Goal: Task Accomplishment & Management: Manage account settings

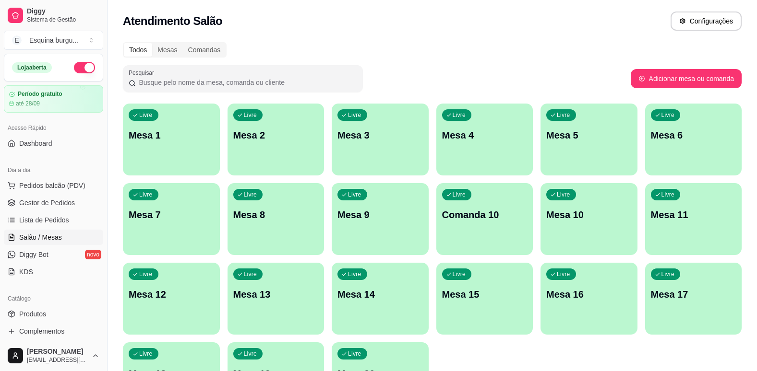
click at [73, 219] on link "Lista de Pedidos" at bounding box center [53, 220] width 99 height 15
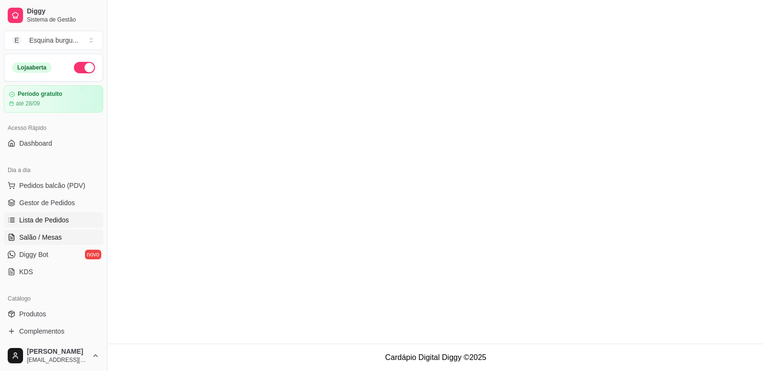
click at [49, 238] on span "Salão / Mesas" at bounding box center [40, 238] width 43 height 10
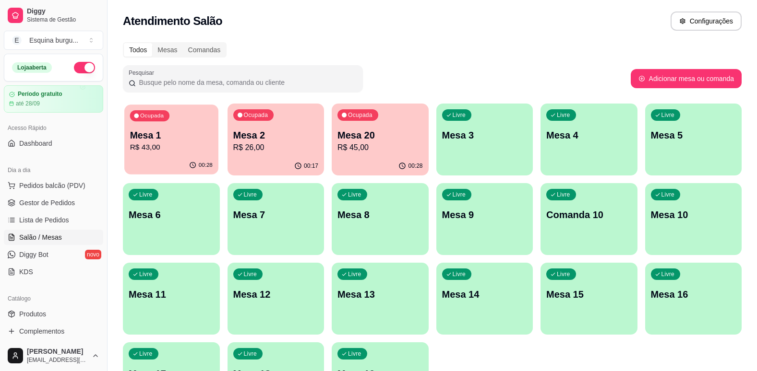
click at [194, 130] on p "Mesa 1" at bounding box center [171, 135] width 83 height 13
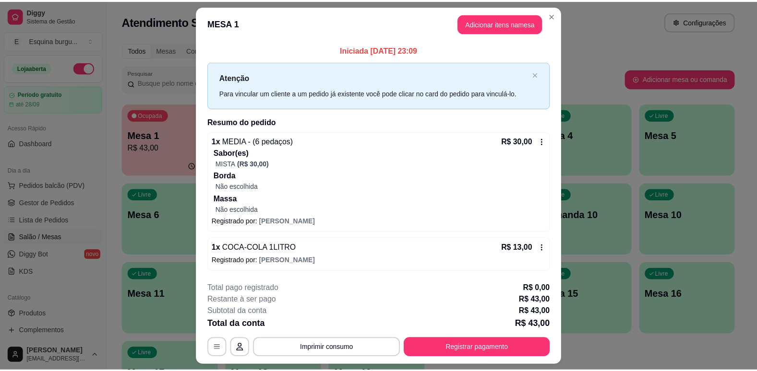
scroll to position [25, 0]
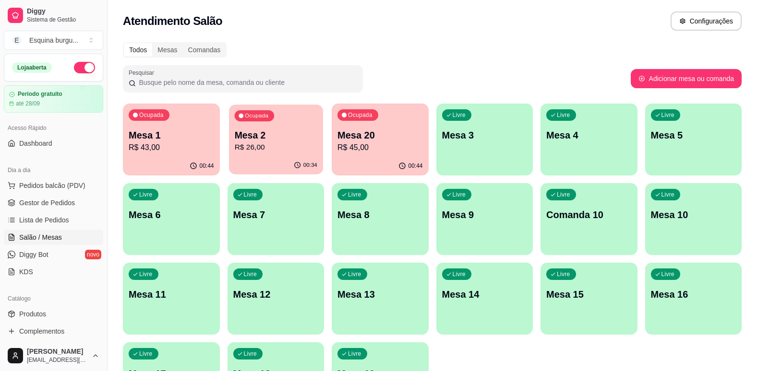
click at [287, 127] on div "Ocupada Mesa 2 R$ 26,00" at bounding box center [276, 131] width 94 height 52
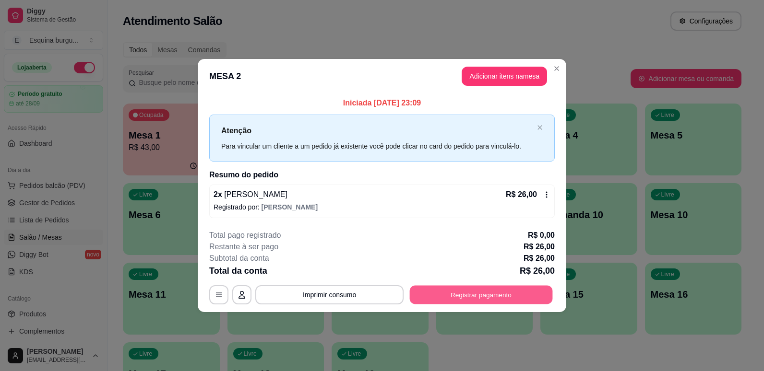
click at [448, 292] on button "Registrar pagamento" at bounding box center [481, 295] width 143 height 19
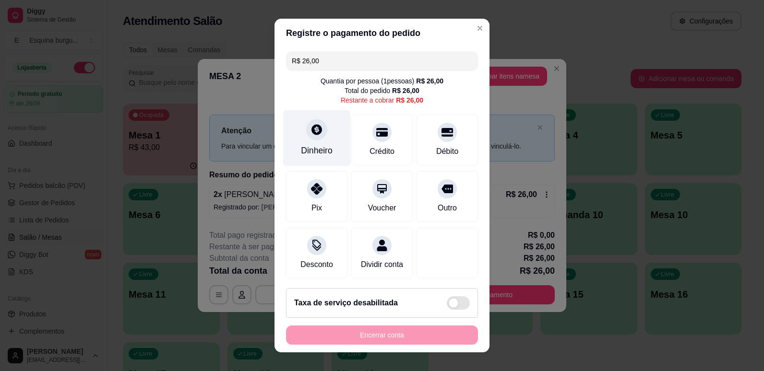
click at [319, 149] on div "Dinheiro" at bounding box center [317, 150] width 32 height 12
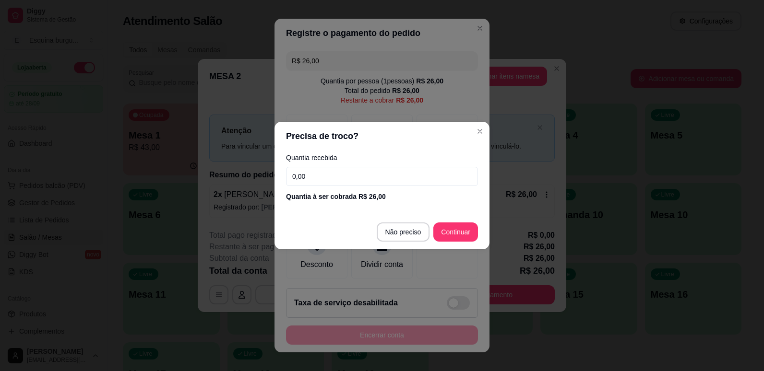
click at [450, 243] on footer "Não preciso Continuar" at bounding box center [382, 232] width 215 height 35
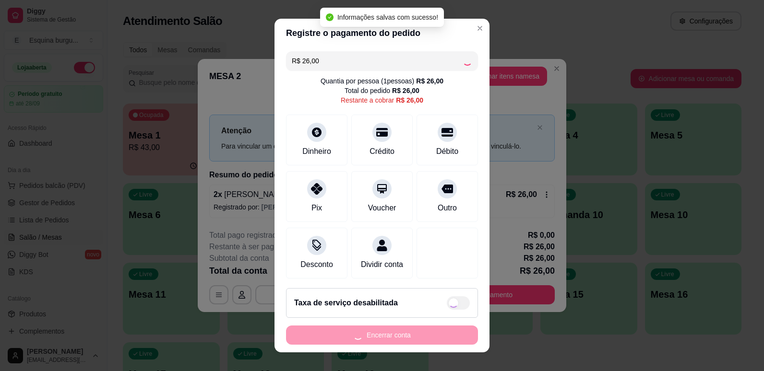
type input "R$ 0,00"
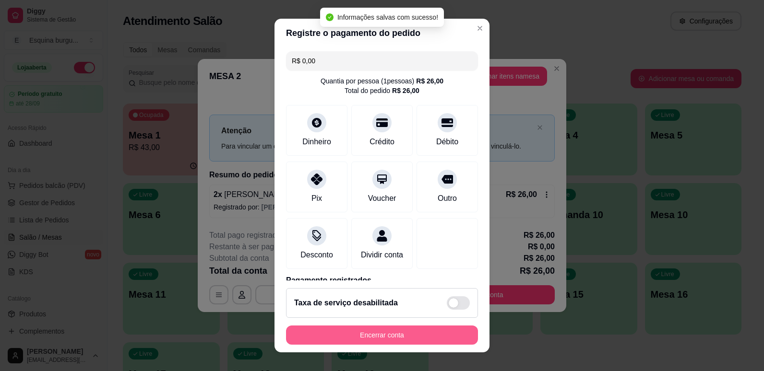
click at [382, 335] on button "Encerrar conta" at bounding box center [382, 335] width 192 height 19
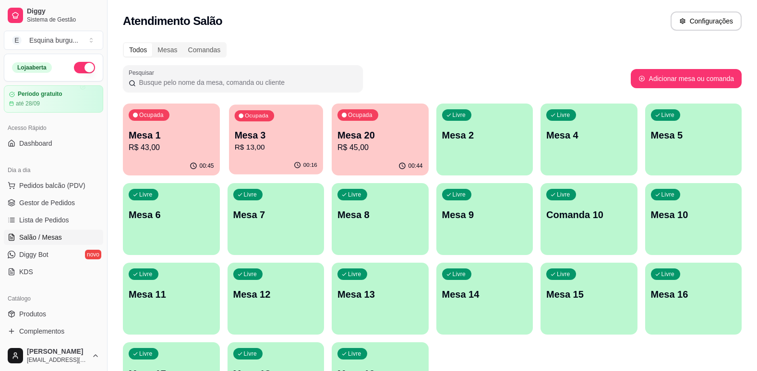
click at [300, 129] on p "Mesa 3" at bounding box center [275, 135] width 83 height 13
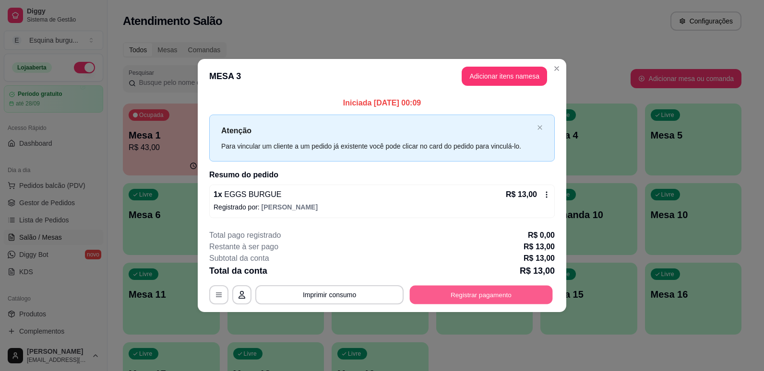
click at [469, 299] on button "Registrar pagamento" at bounding box center [481, 295] width 143 height 19
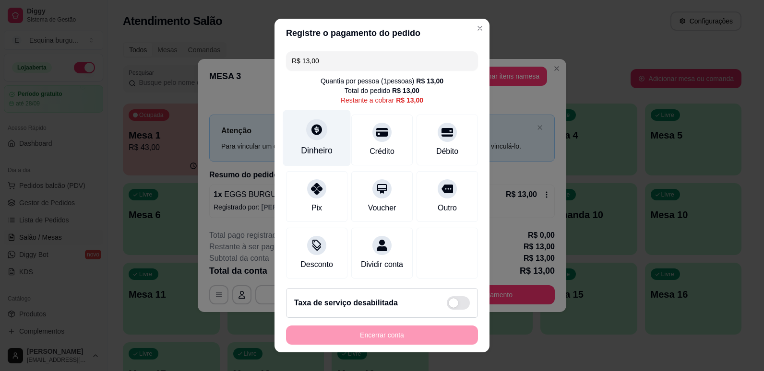
click at [318, 138] on div at bounding box center [316, 129] width 21 height 21
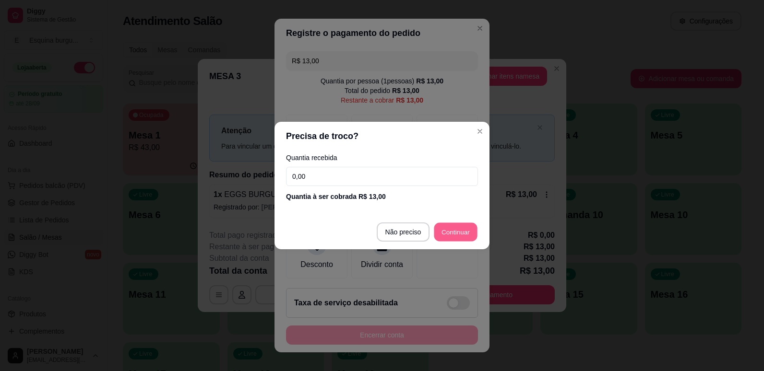
click at [455, 223] on button "Continuar" at bounding box center [455, 232] width 43 height 19
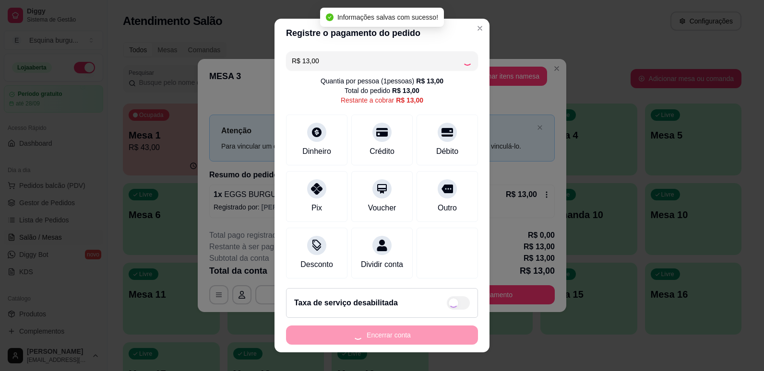
type input "R$ 0,00"
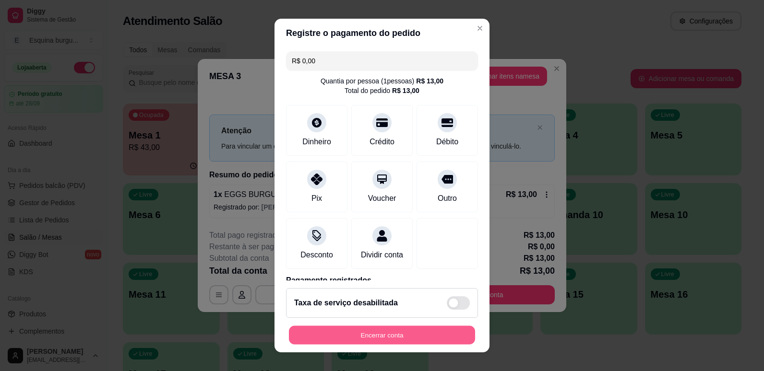
click at [372, 333] on button "Encerrar conta" at bounding box center [382, 335] width 186 height 19
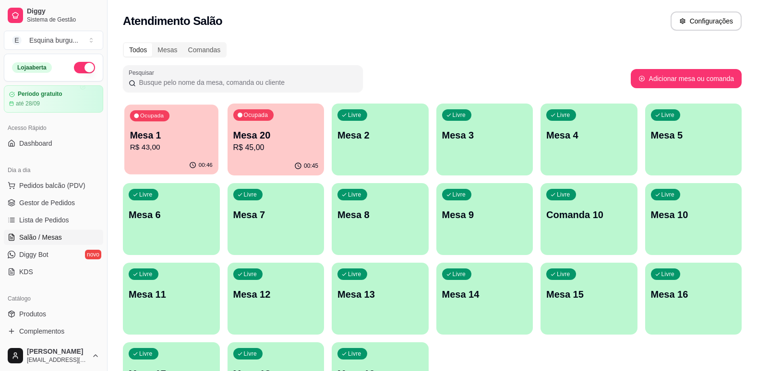
click at [193, 134] on p "Mesa 1" at bounding box center [171, 135] width 83 height 13
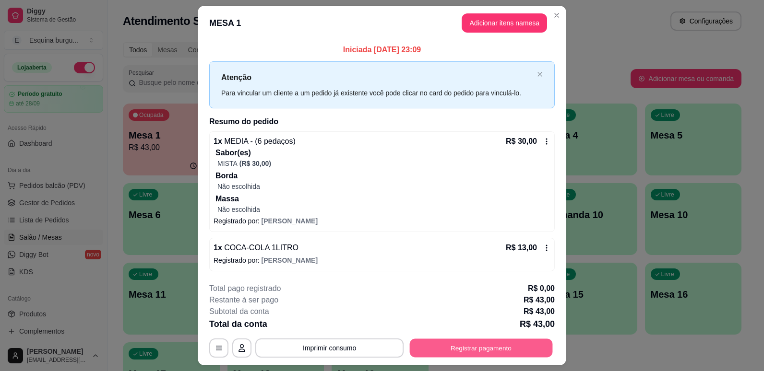
click at [437, 345] on button "Registrar pagamento" at bounding box center [481, 348] width 143 height 19
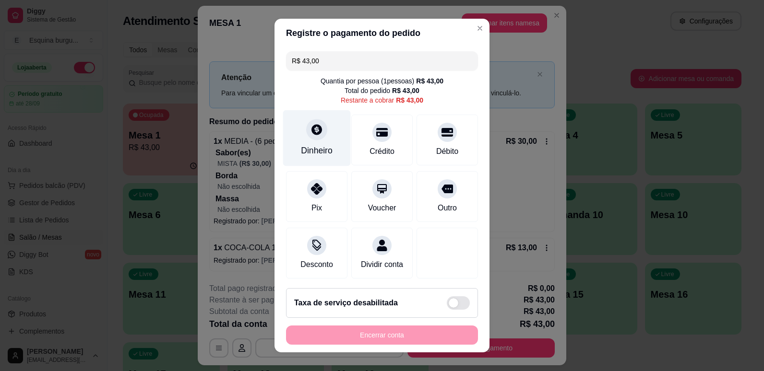
click at [317, 143] on div "Dinheiro" at bounding box center [317, 138] width 68 height 56
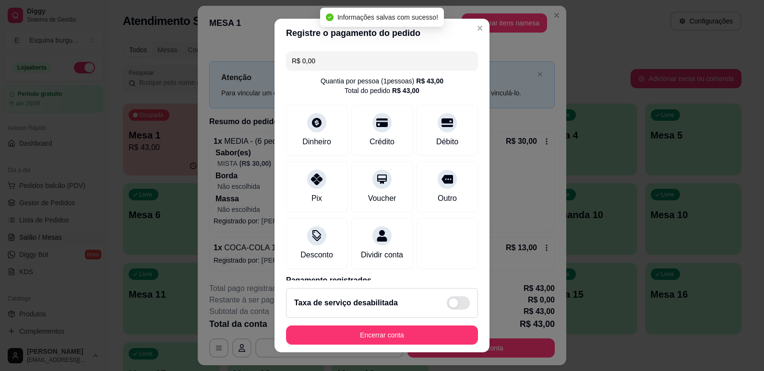
type input "R$ 0,00"
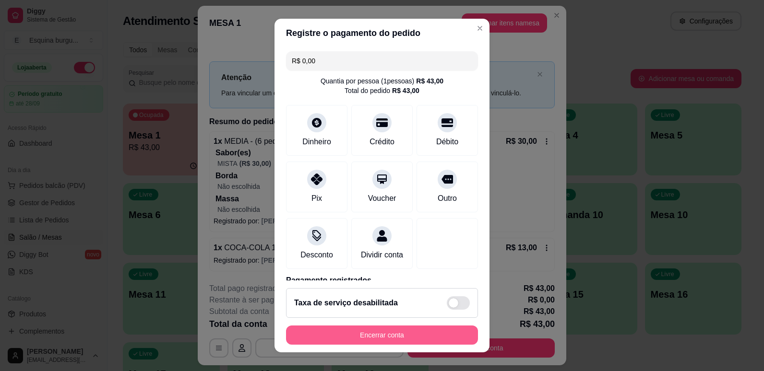
click at [417, 338] on button "Encerrar conta" at bounding box center [382, 335] width 192 height 19
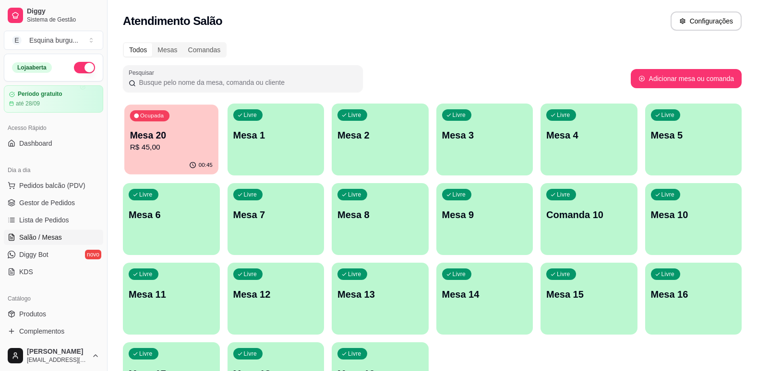
click at [192, 130] on p "Mesa 20" at bounding box center [171, 135] width 83 height 13
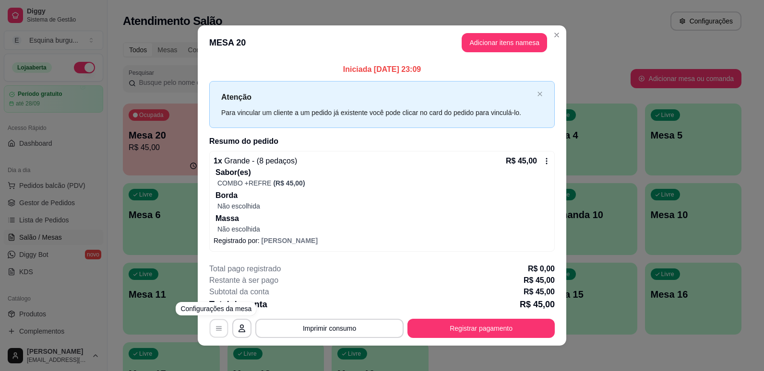
click at [213, 333] on button "button" at bounding box center [219, 328] width 19 height 19
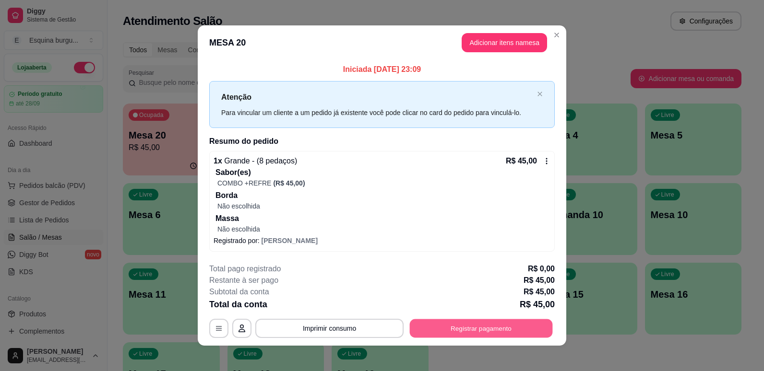
click at [481, 327] on button "Registrar pagamento" at bounding box center [481, 328] width 143 height 19
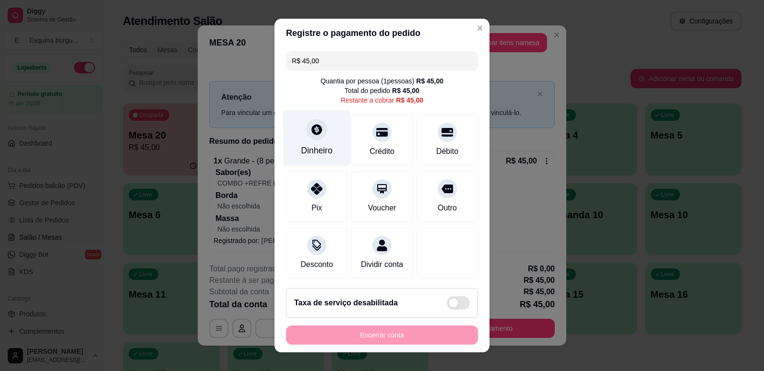
click at [321, 138] on div "Dinheiro" at bounding box center [317, 138] width 68 height 56
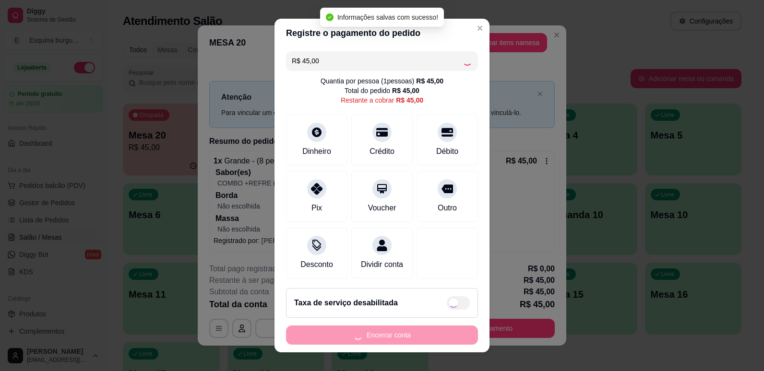
type input "R$ 0,00"
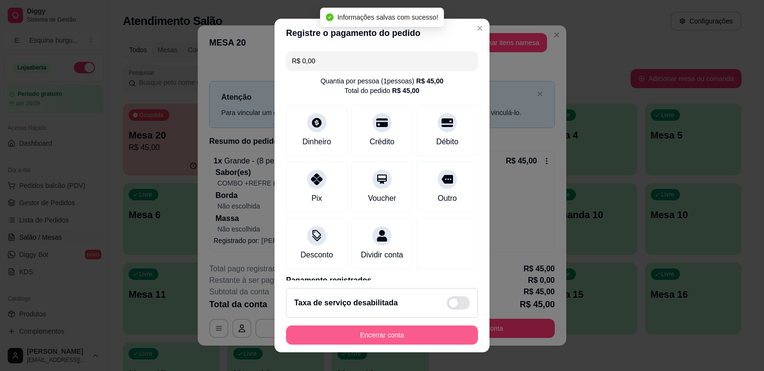
click at [373, 335] on button "Encerrar conta" at bounding box center [382, 335] width 192 height 19
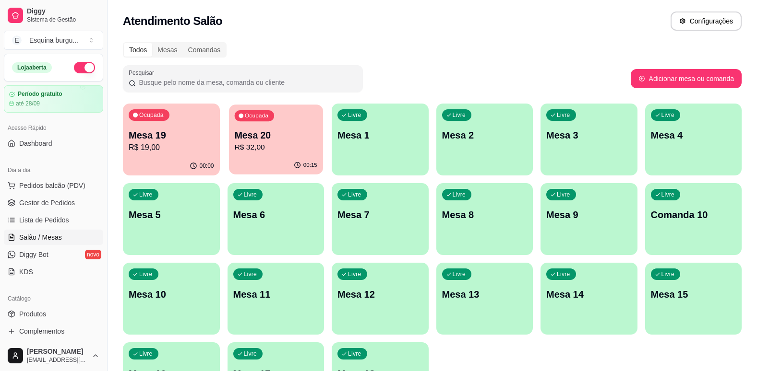
click at [288, 131] on p "Mesa 20" at bounding box center [275, 135] width 83 height 13
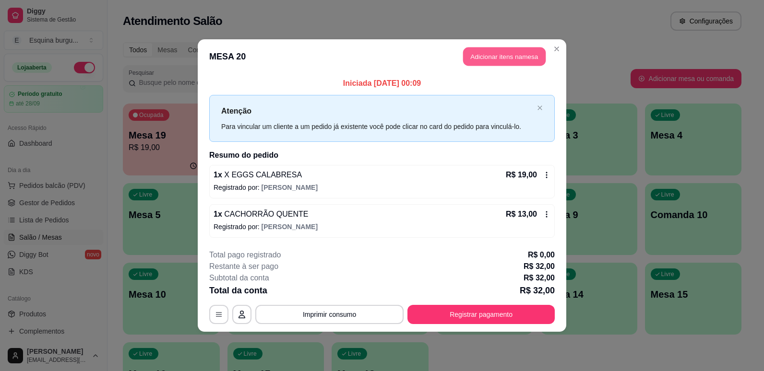
click at [515, 60] on button "Adicionar itens na mesa" at bounding box center [504, 57] width 83 height 19
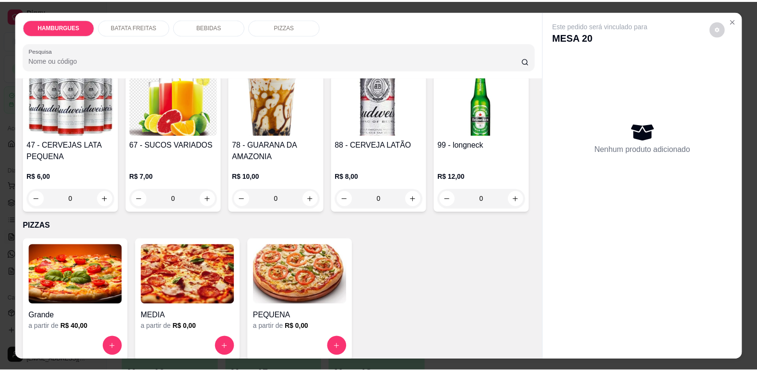
scroll to position [1144, 0]
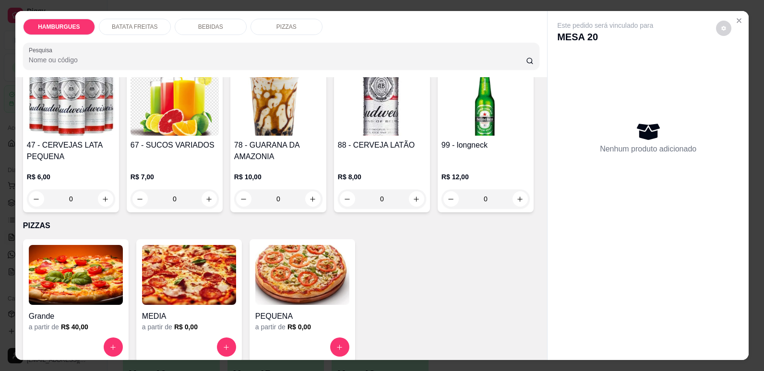
click at [413, 55] on icon "increase-product-quantity" at bounding box center [416, 51] width 7 height 7
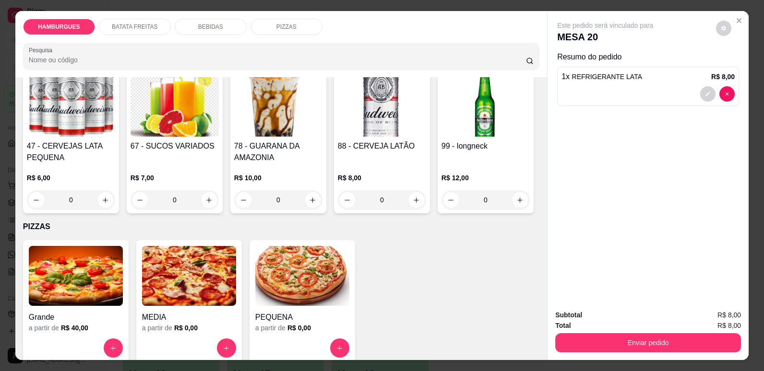
click at [413, 55] on icon "increase-product-quantity" at bounding box center [416, 51] width 7 height 7
type input "2"
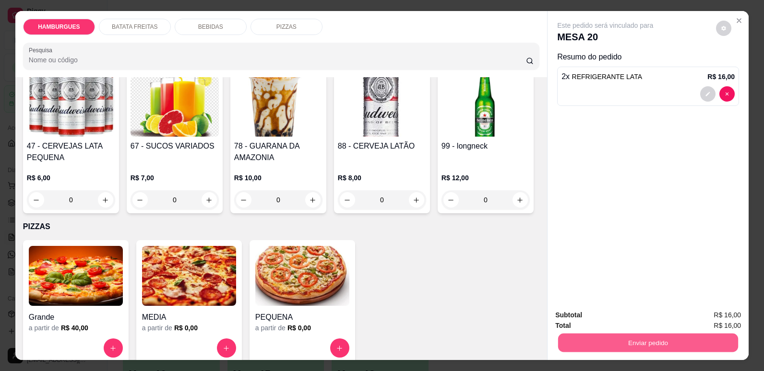
click at [636, 340] on button "Enviar pedido" at bounding box center [648, 343] width 180 height 19
click at [647, 324] on button "Não registrar e enviar pedido" at bounding box center [616, 320] width 97 height 18
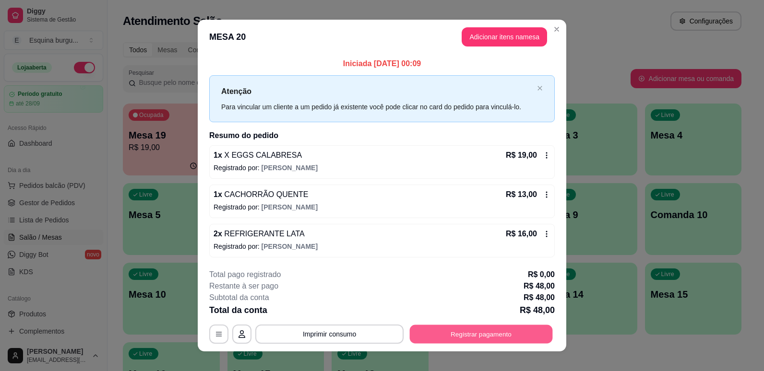
click at [506, 327] on button "Registrar pagamento" at bounding box center [481, 334] width 143 height 19
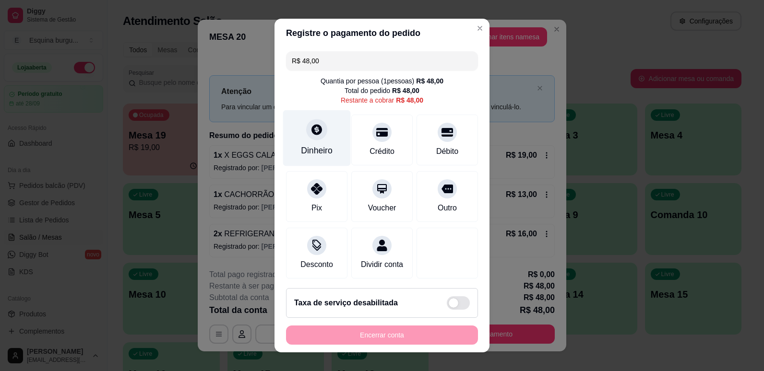
click at [313, 149] on div "Dinheiro" at bounding box center [317, 150] width 32 height 12
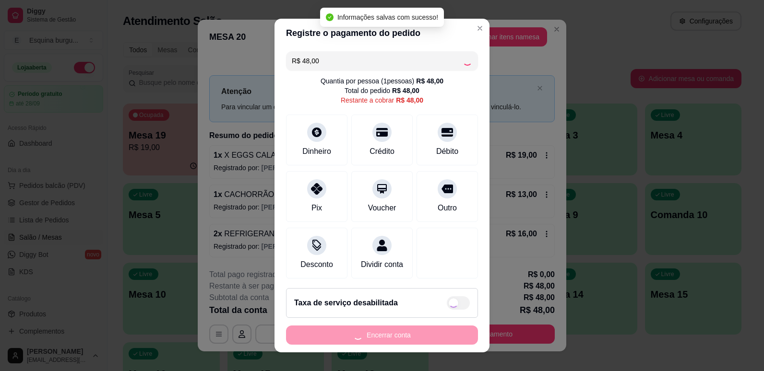
type input "R$ 0,00"
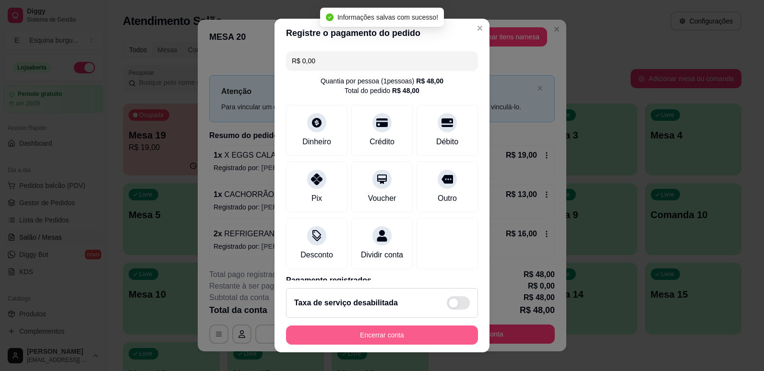
click at [435, 335] on button "Encerrar conta" at bounding box center [382, 335] width 192 height 19
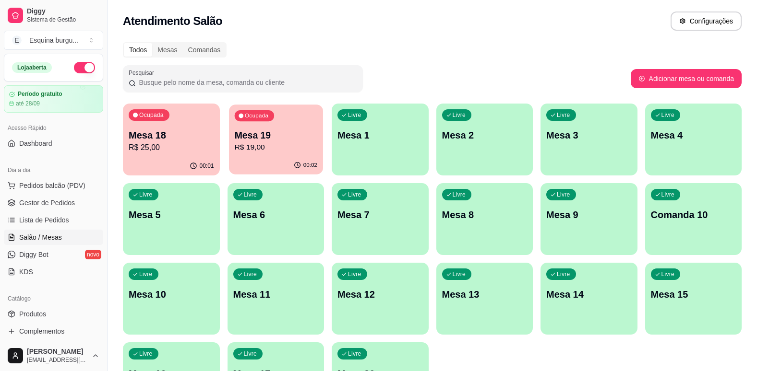
click at [285, 146] on p "R$ 19,00" at bounding box center [275, 147] width 83 height 11
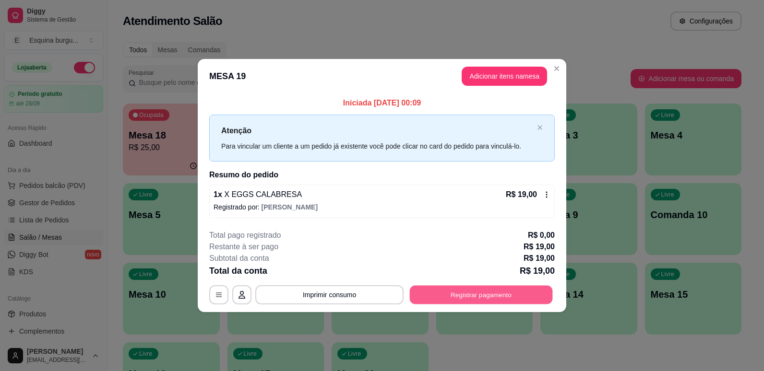
click at [459, 296] on button "Registrar pagamento" at bounding box center [481, 295] width 143 height 19
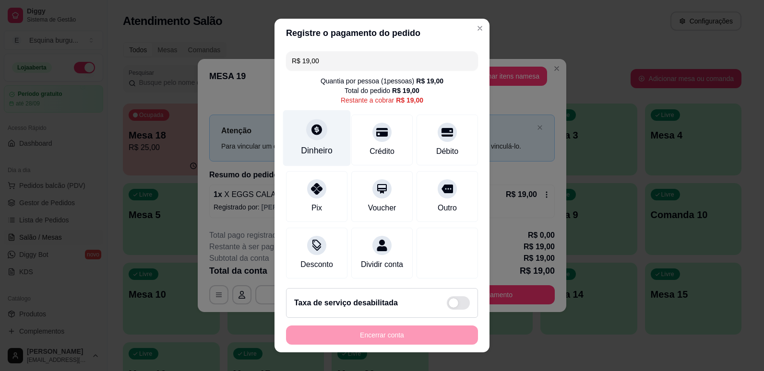
click at [315, 144] on div "Dinheiro" at bounding box center [317, 138] width 68 height 56
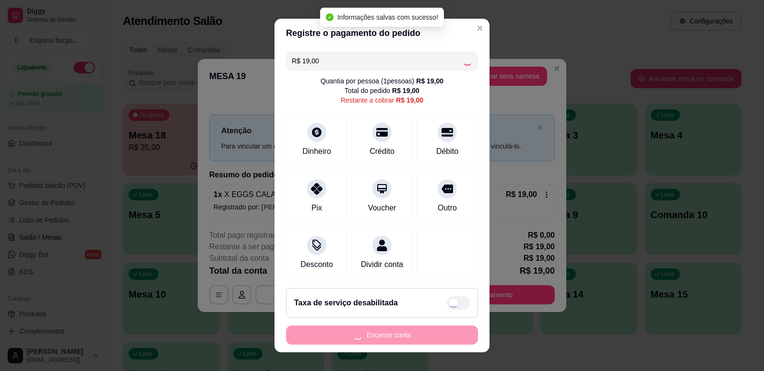
type input "R$ 0,00"
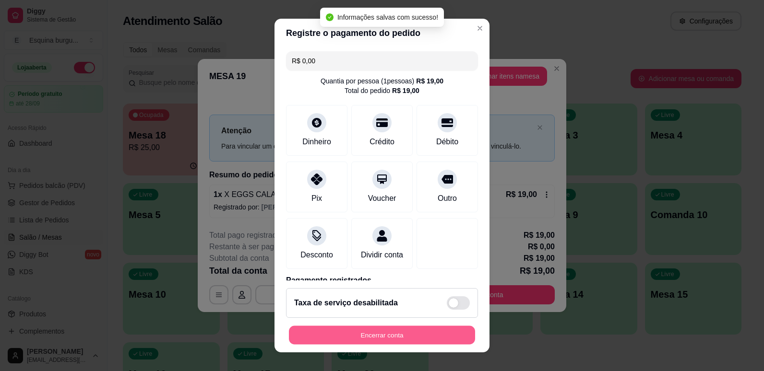
click at [407, 333] on button "Encerrar conta" at bounding box center [382, 335] width 186 height 19
